Goal: Task Accomplishment & Management: Manage account settings

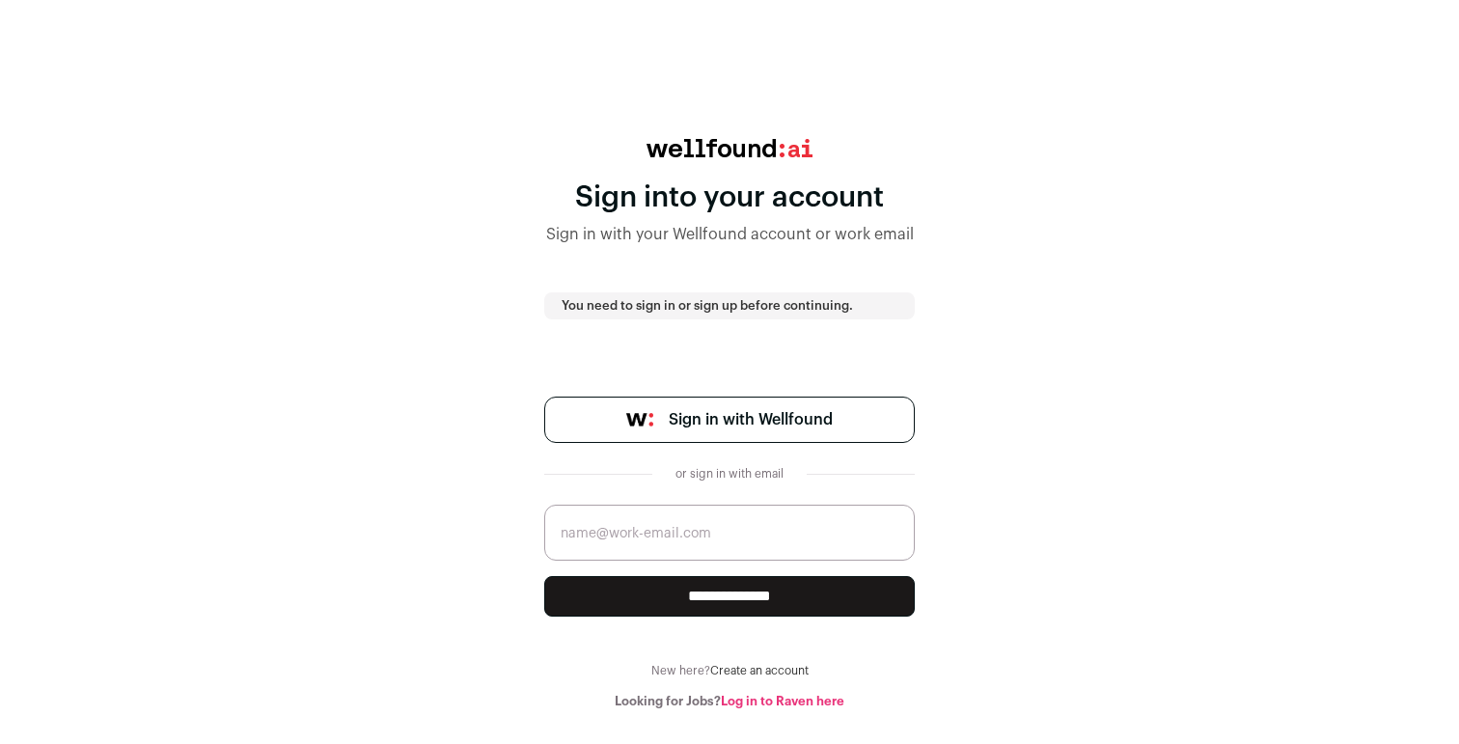
click at [768, 424] on span "Sign in with Wellfound" at bounding box center [751, 419] width 164 height 23
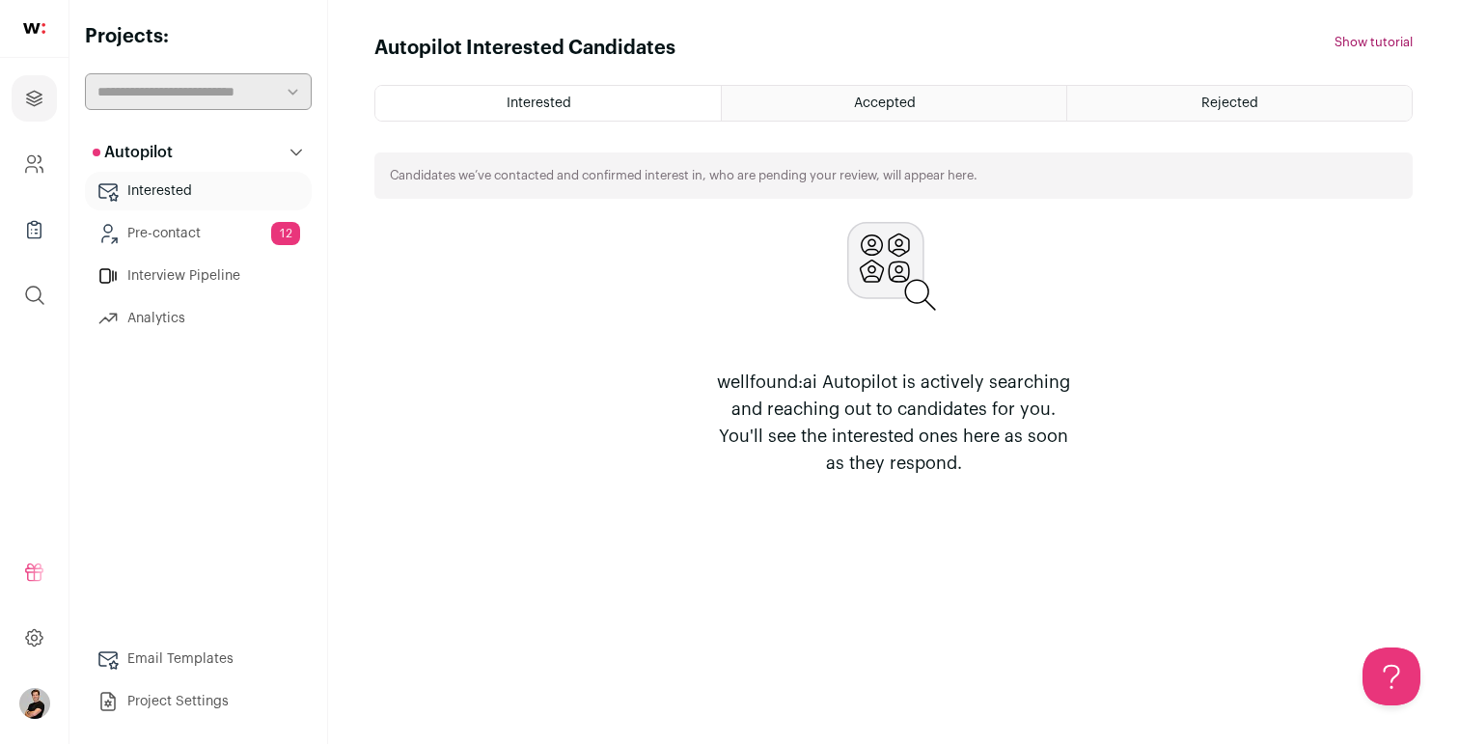
click at [199, 231] on link "Pre-contact 12" at bounding box center [198, 233] width 227 height 39
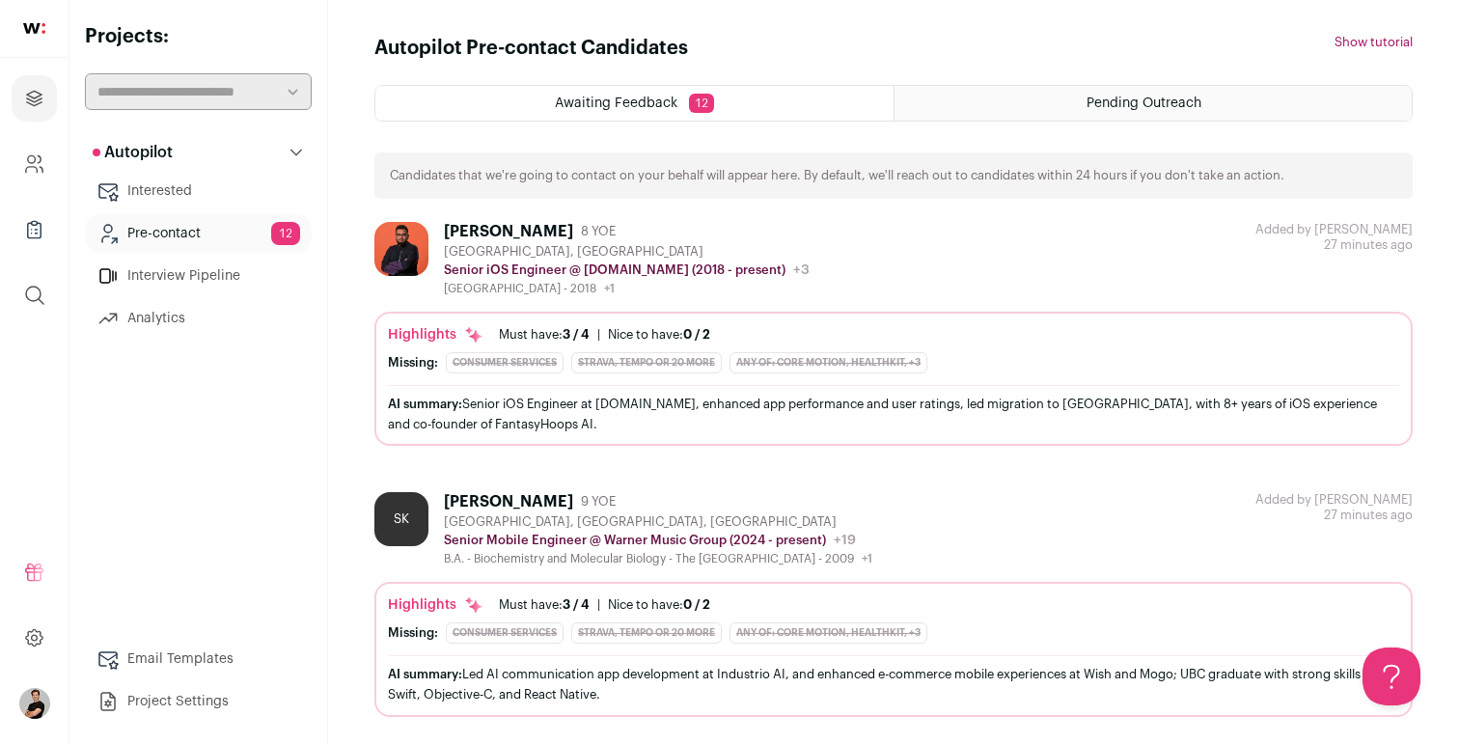
click at [1070, 288] on div "Bilal Khawar 8 YOE Greater Toronto Area, Canada Senior iOS Engineer @ Audiobook…" at bounding box center [893, 259] width 1039 height 74
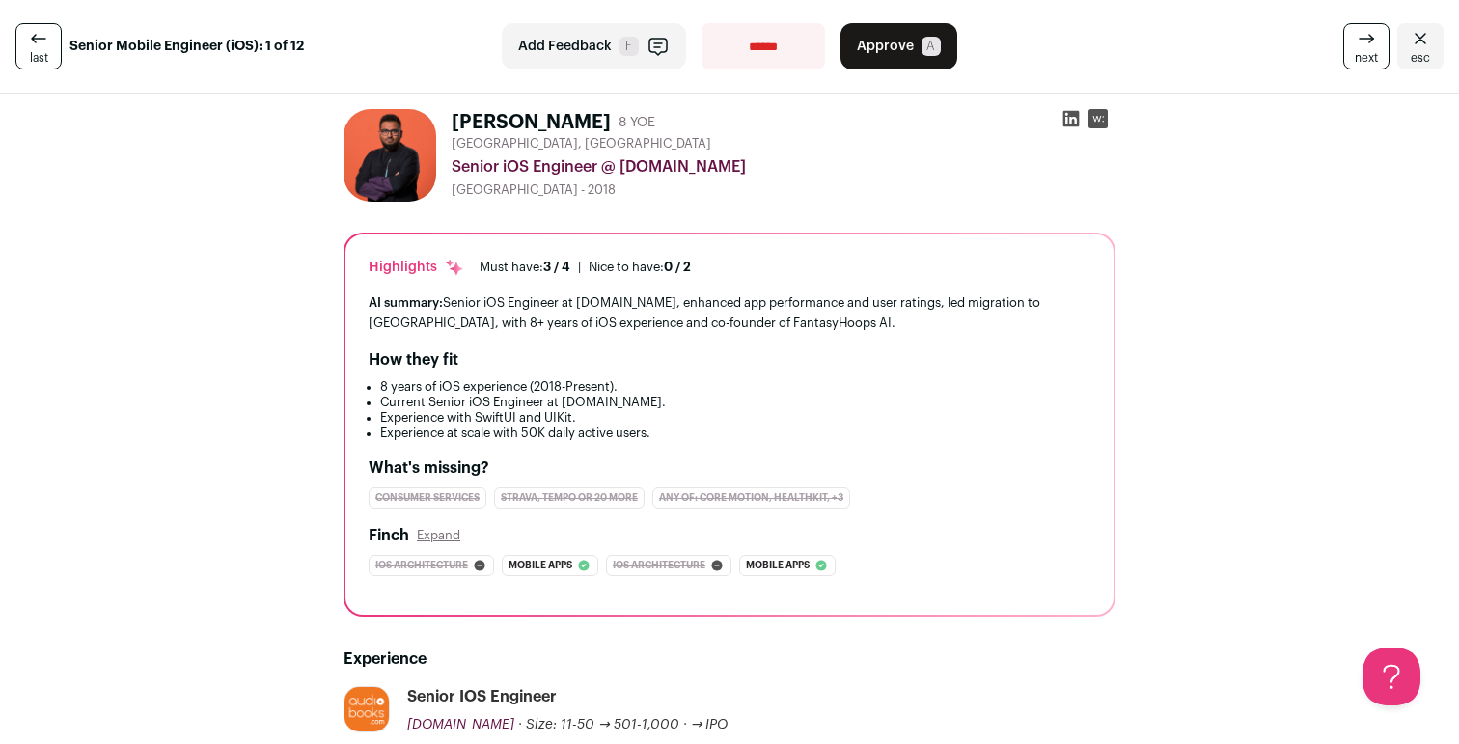
click at [932, 32] on button "Approve A" at bounding box center [899, 46] width 117 height 46
click at [39, 45] on icon at bounding box center [38, 38] width 23 height 23
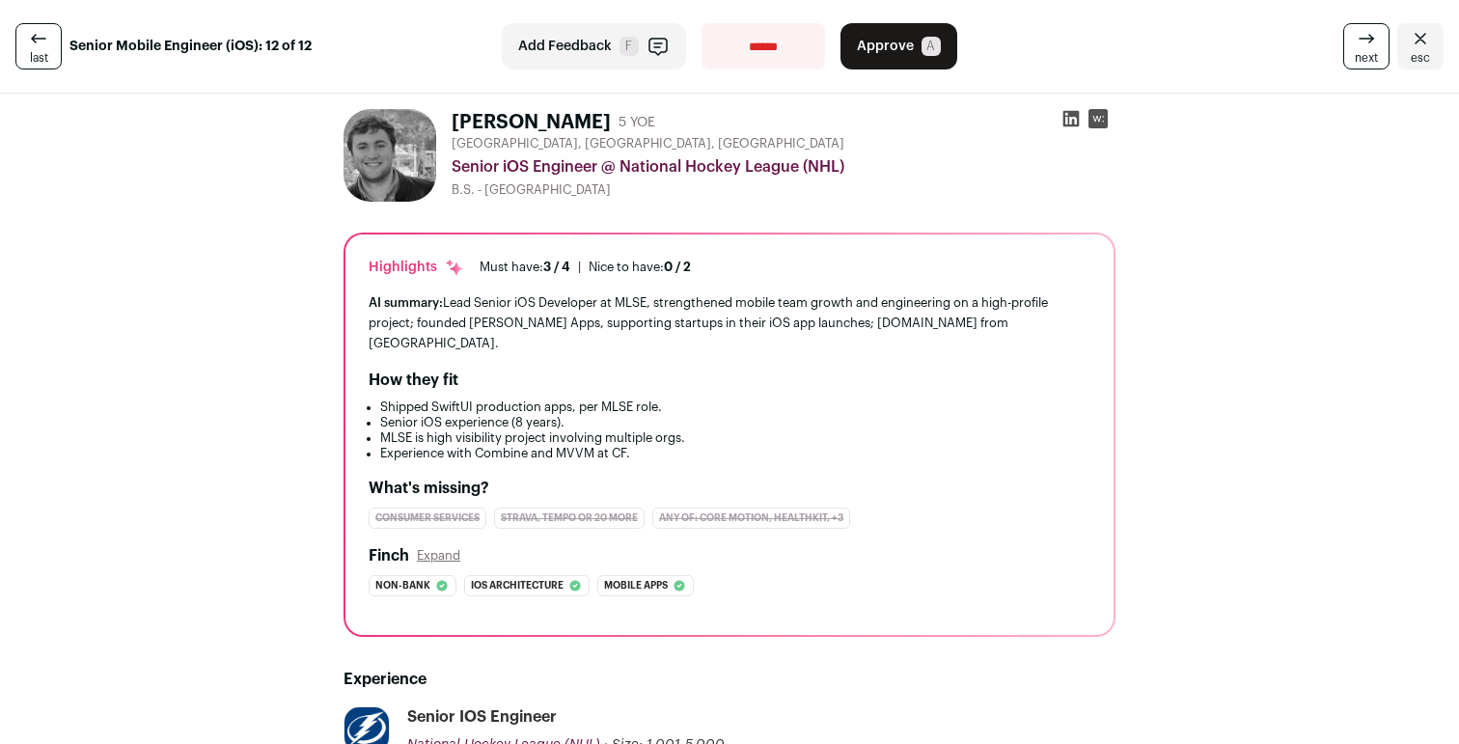
click at [1425, 52] on span "esc" at bounding box center [1420, 57] width 19 height 15
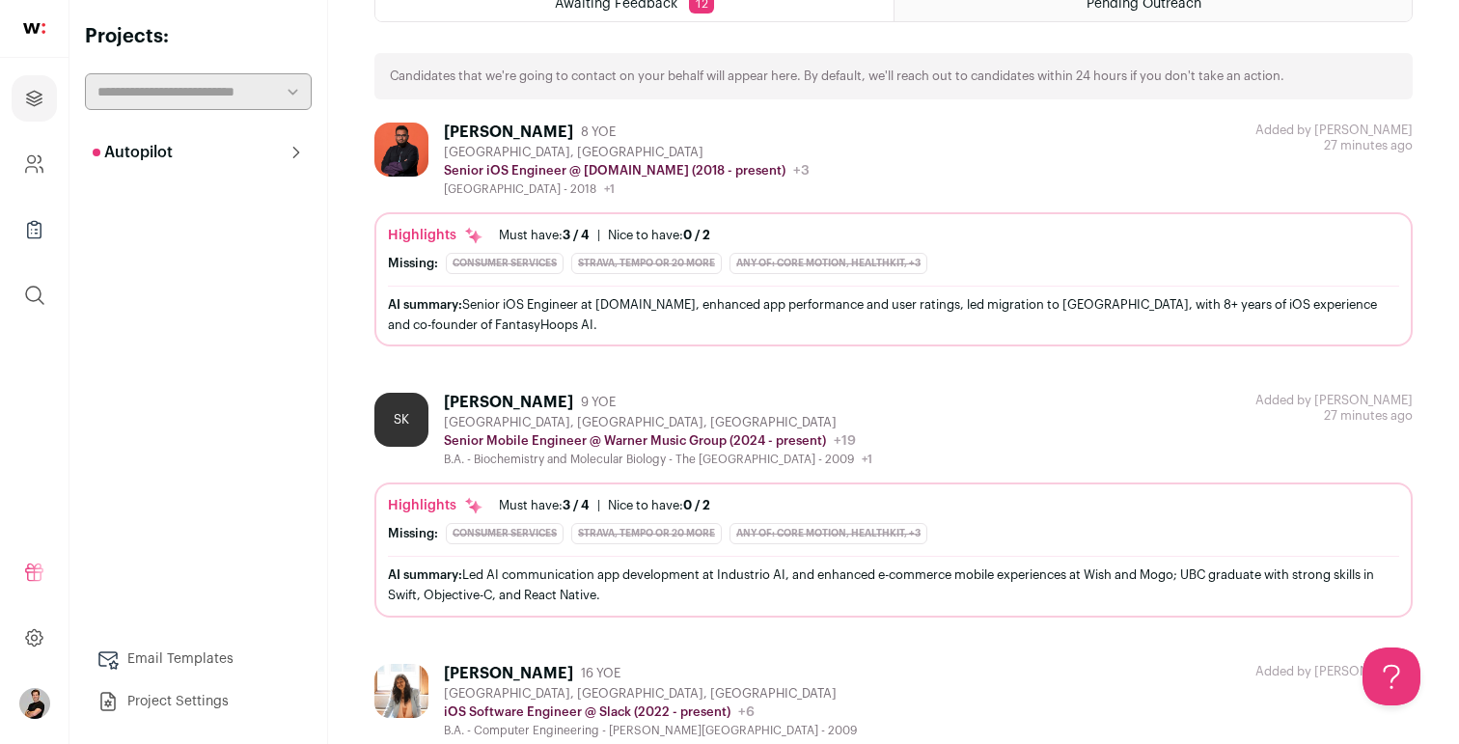
scroll to position [108, 0]
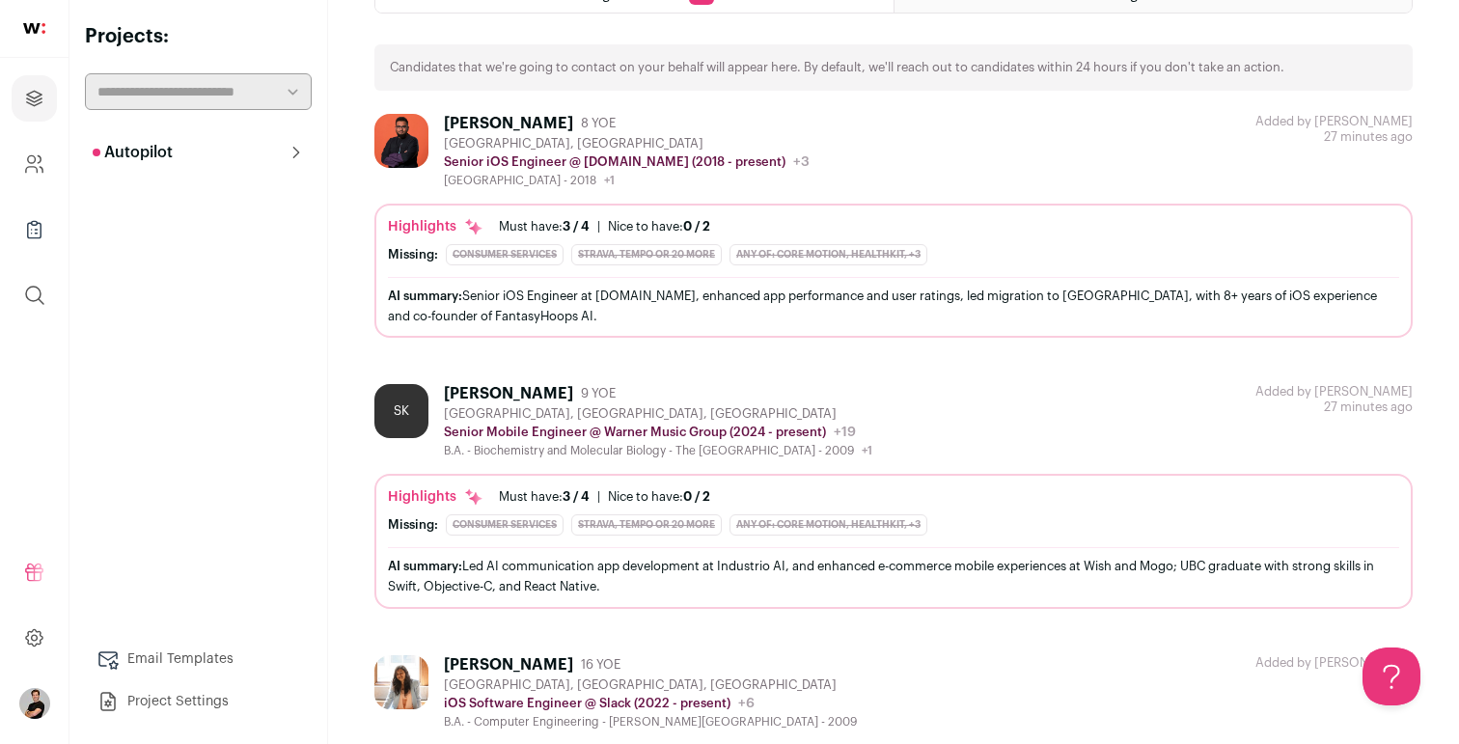
click at [1023, 430] on div "SK Sam Kheirandish 9 YOE Toronto, Ontario, Canada Senior Mobile Engineer @ Warn…" at bounding box center [893, 421] width 1039 height 74
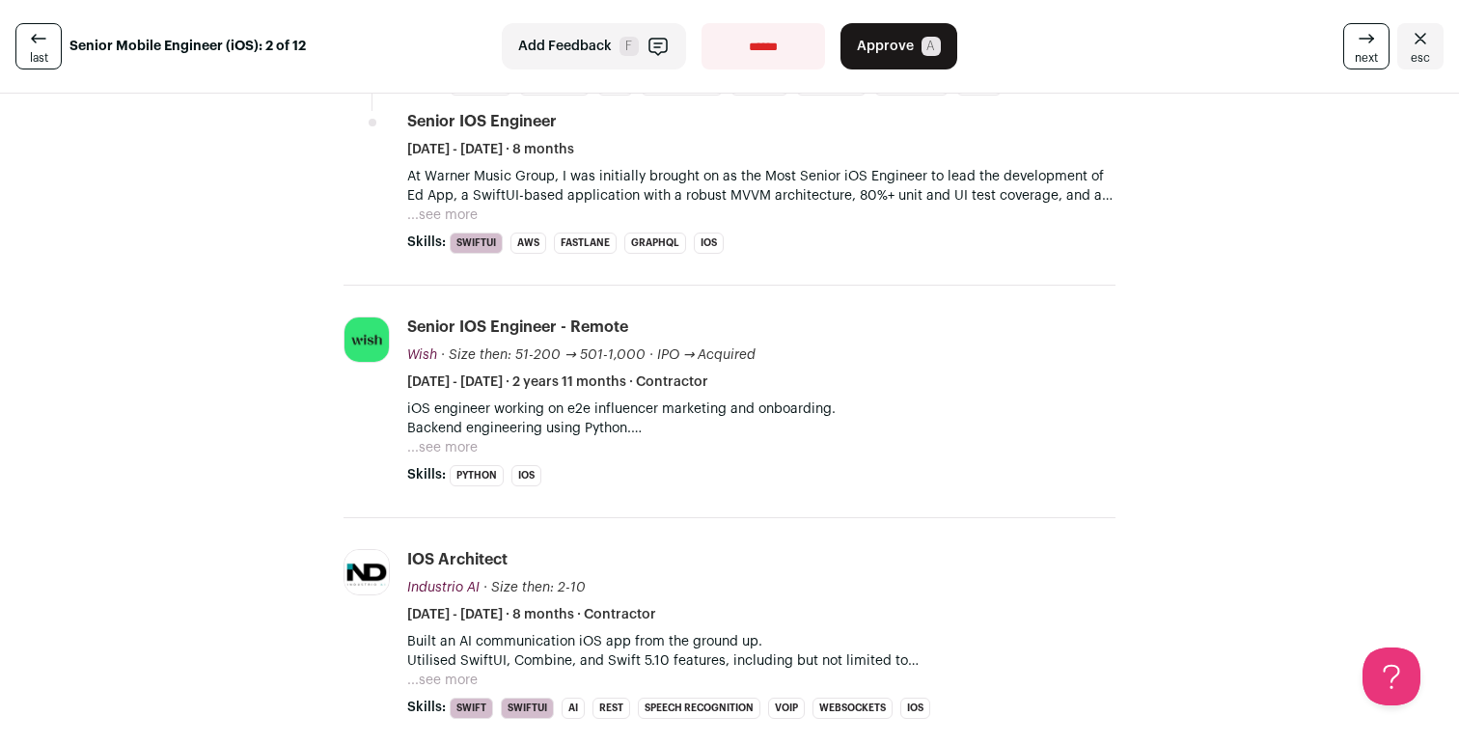
scroll to position [841, 0]
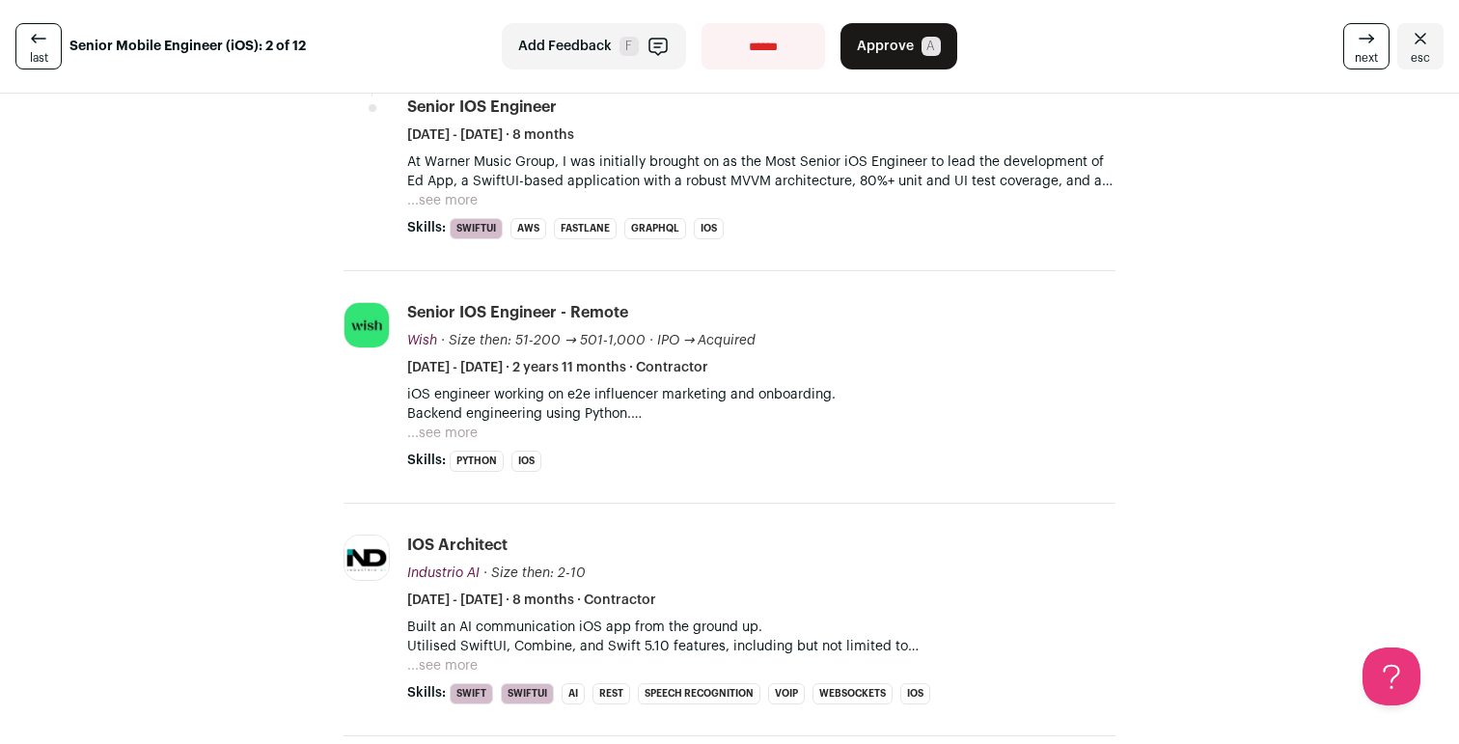
click at [922, 51] on span "A" at bounding box center [931, 46] width 19 height 19
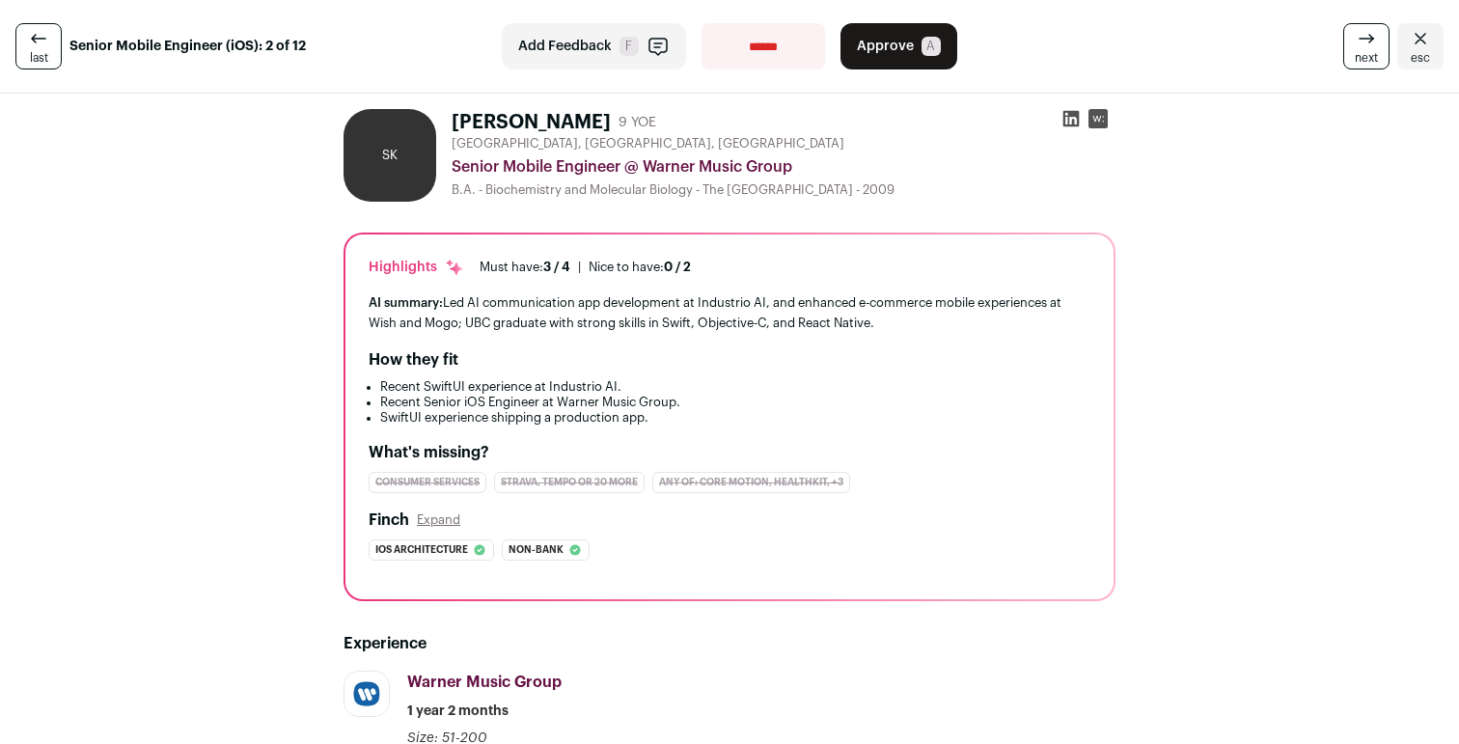
click at [936, 52] on span "A" at bounding box center [931, 46] width 19 height 19
